Goal: Information Seeking & Learning: Learn about a topic

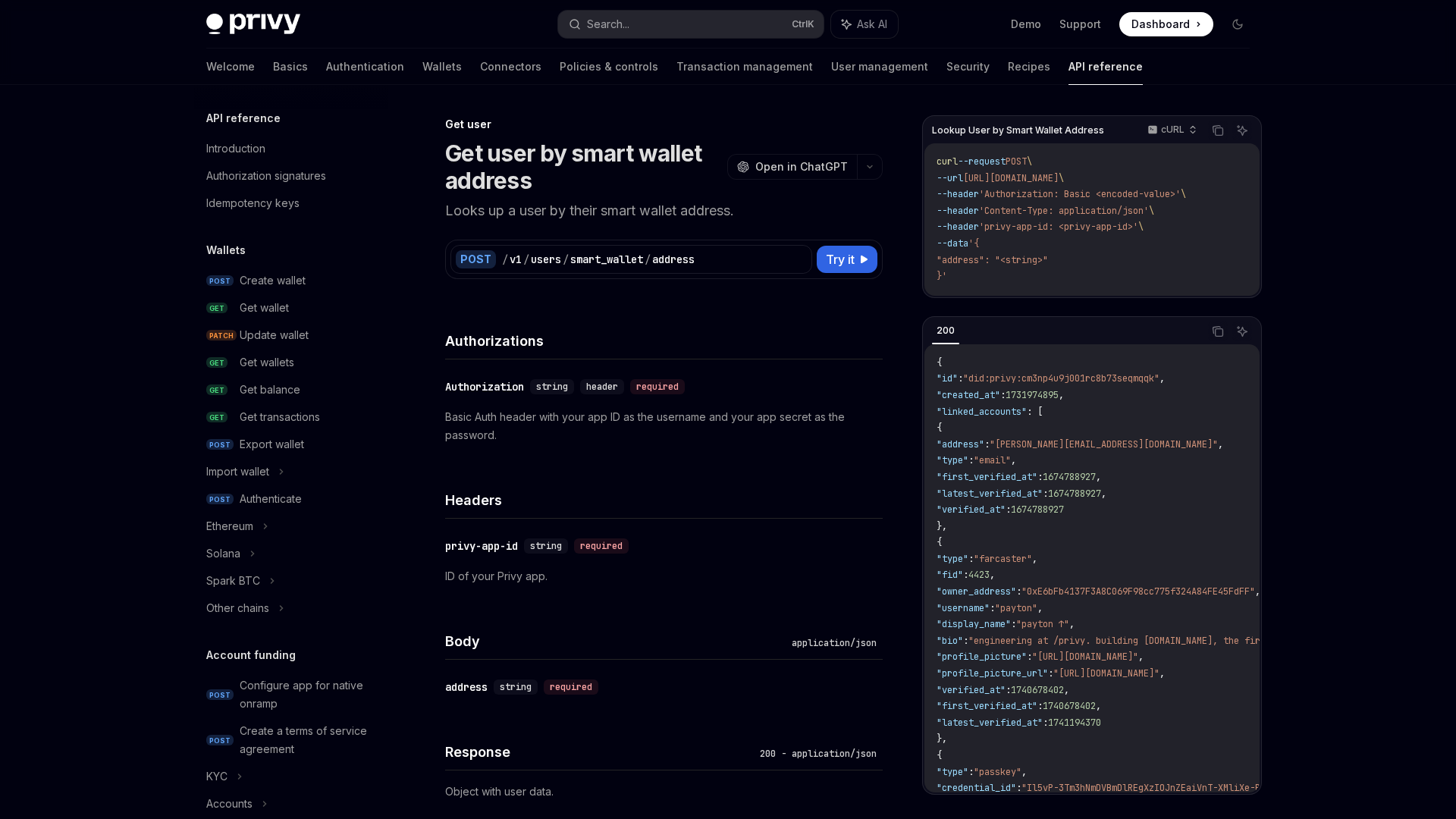
scroll to position [1070, 0]
